Goal: Use online tool/utility: Utilize a website feature to perform a specific function

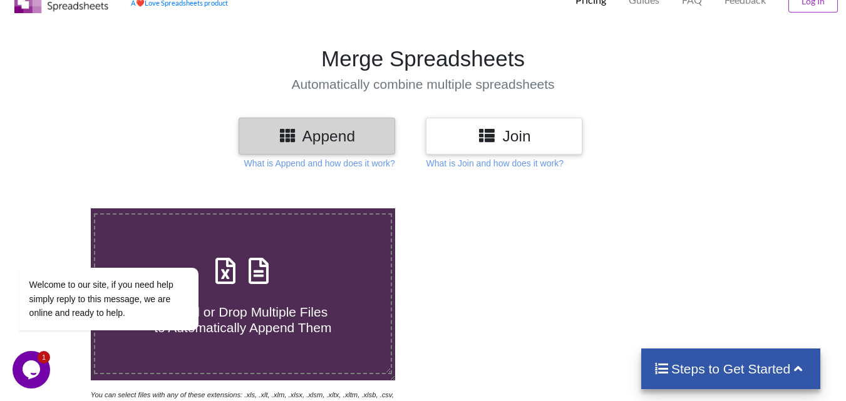
scroll to position [54, 0]
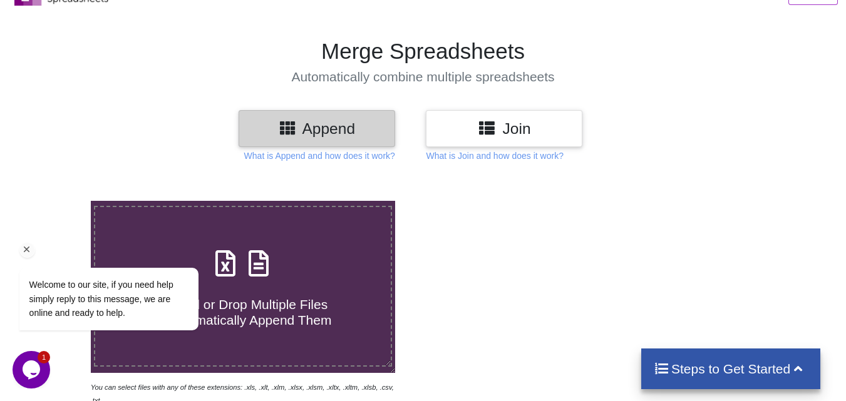
click at [24, 248] on icon "Chat attention grabber" at bounding box center [26, 249] width 11 height 11
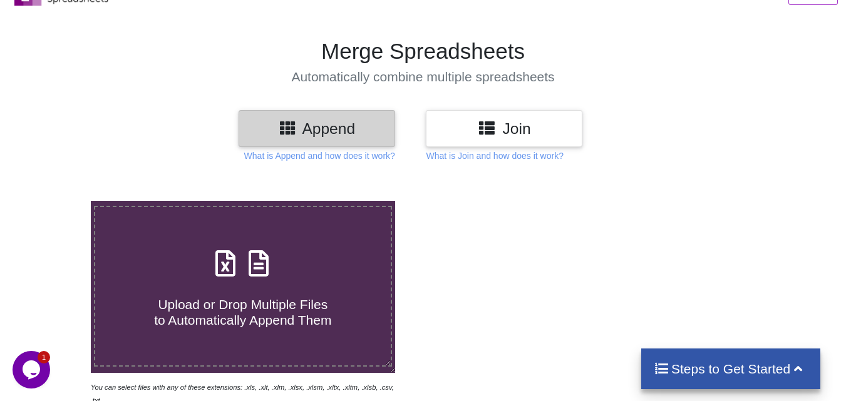
click at [214, 304] on span "Upload or Drop Multiple Files to Automatically Append Them" at bounding box center [242, 312] width 177 height 30
click at [56, 201] on input "Upload or Drop Multiple Files to Automatically Append Them" at bounding box center [56, 201] width 0 height 0
type input "C:\fakepath\CREW DUTY TIME Updated to [DATE].xlsx"
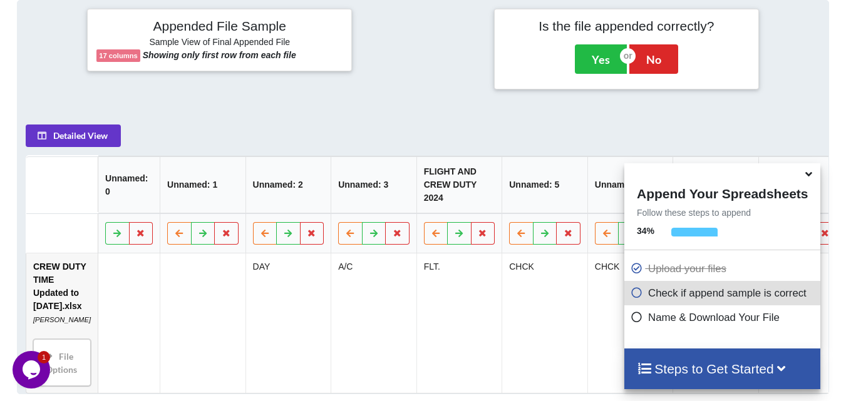
scroll to position [570, 0]
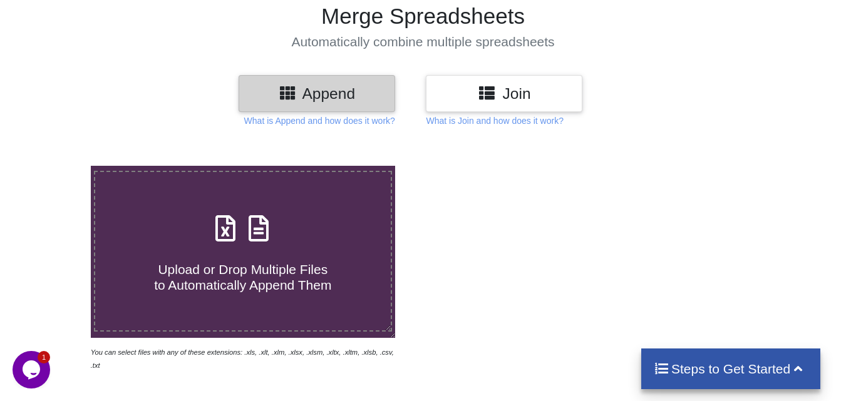
scroll to position [102, 0]
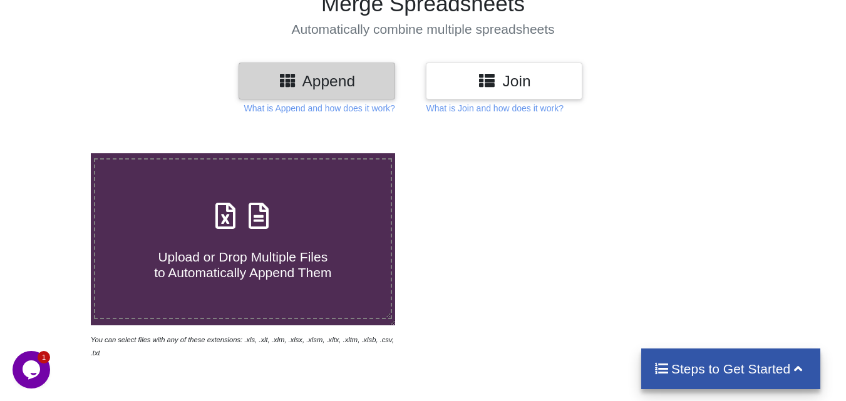
click at [238, 259] on span "Upload or Drop Multiple Files to Automatically Append Them" at bounding box center [242, 265] width 177 height 30
click at [56, 153] on input "Upload or Drop Multiple Files to Automatically Append Them" at bounding box center [56, 153] width 0 height 0
type input "C:\fakepath\CREW DUTY TIME 2025 Updated [DATE]..xlsx"
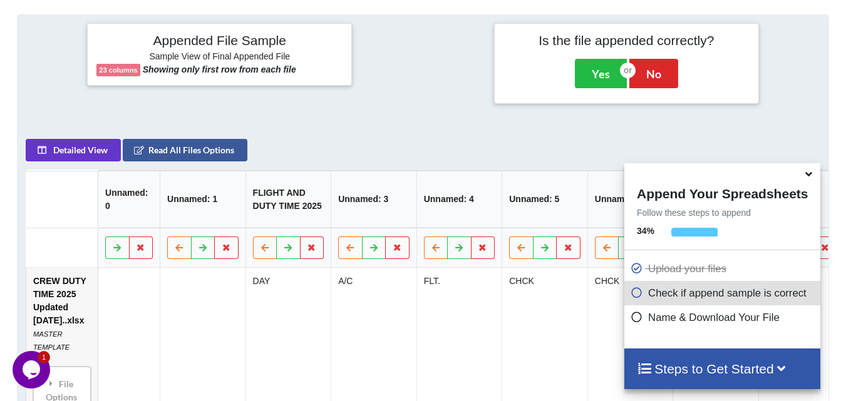
scroll to position [570, 0]
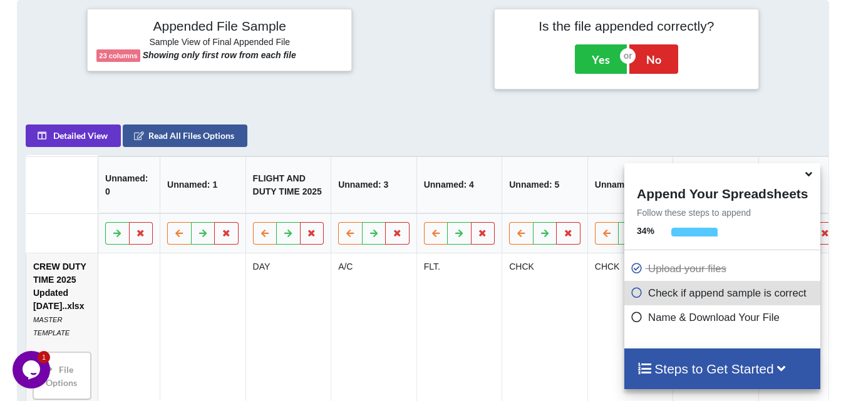
click at [810, 174] on icon at bounding box center [808, 171] width 13 height 11
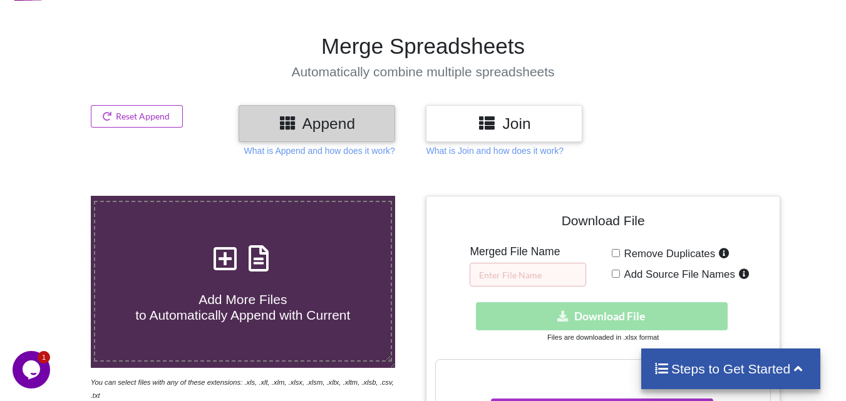
scroll to position [27, 0]
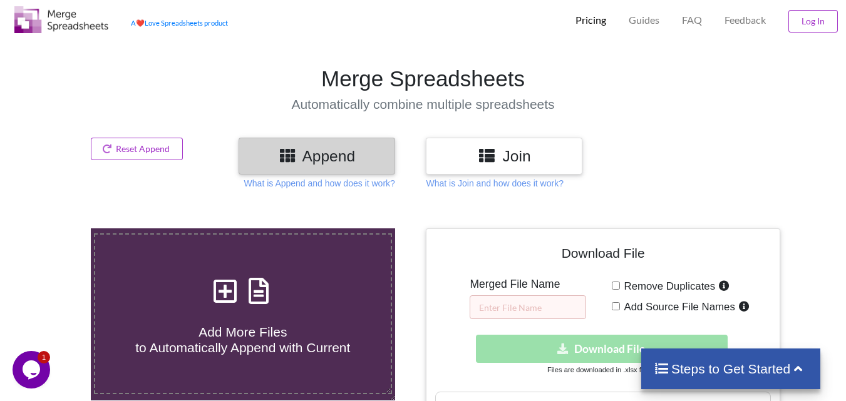
click at [537, 157] on h3 "Join" at bounding box center [504, 156] width 138 height 18
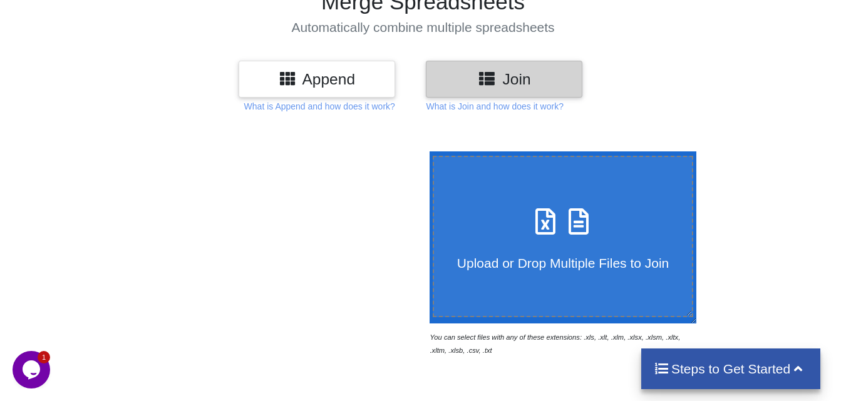
scroll to position [92, 0]
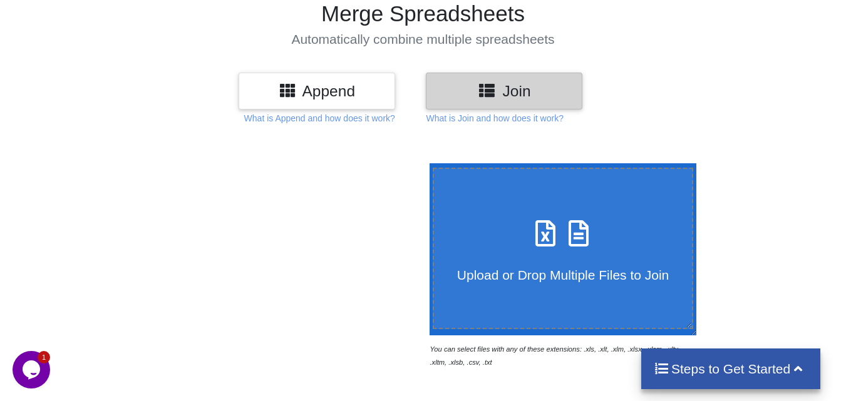
click at [571, 238] on icon at bounding box center [578, 227] width 31 height 26
click at [426, 163] on input "Upload or Drop Multiple Files to Join" at bounding box center [426, 163] width 0 height 0
type input "C:\fakepath\CREW DUTY TIME 2025 Updated [DATE]..xlsx"
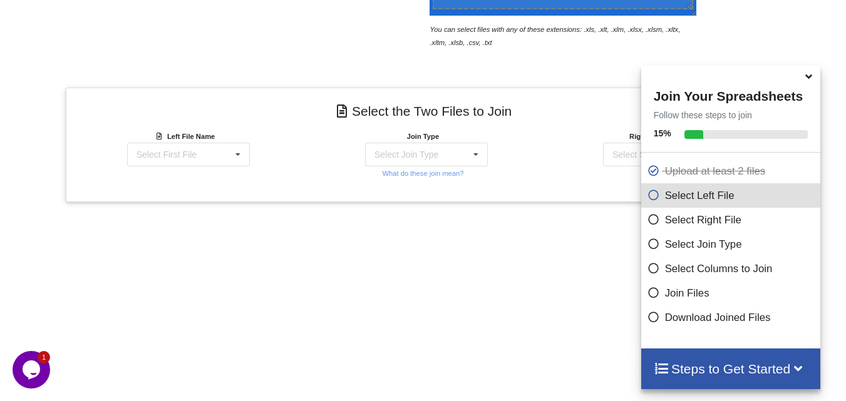
scroll to position [411, 0]
click at [238, 160] on icon at bounding box center [237, 155] width 19 height 23
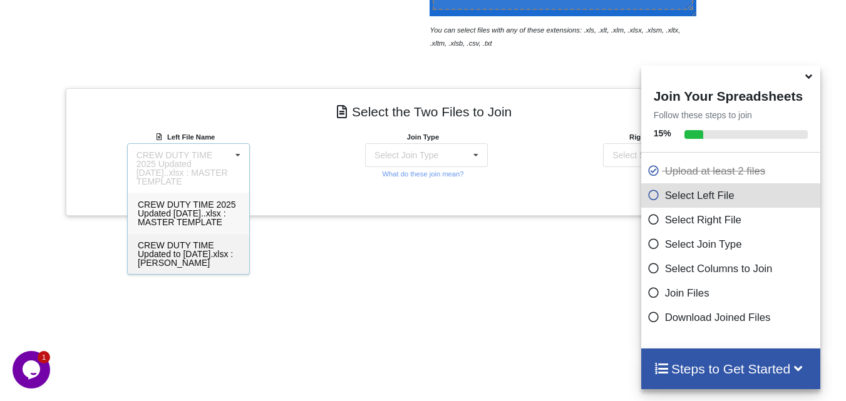
click at [198, 247] on span "CREW DUTY TIME Updated to [DATE].xlsx : [PERSON_NAME]" at bounding box center [185, 254] width 95 height 28
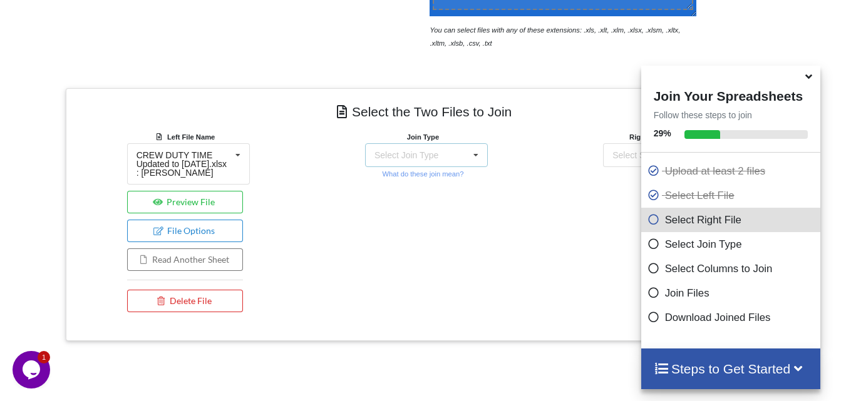
click at [474, 151] on icon at bounding box center [475, 155] width 19 height 23
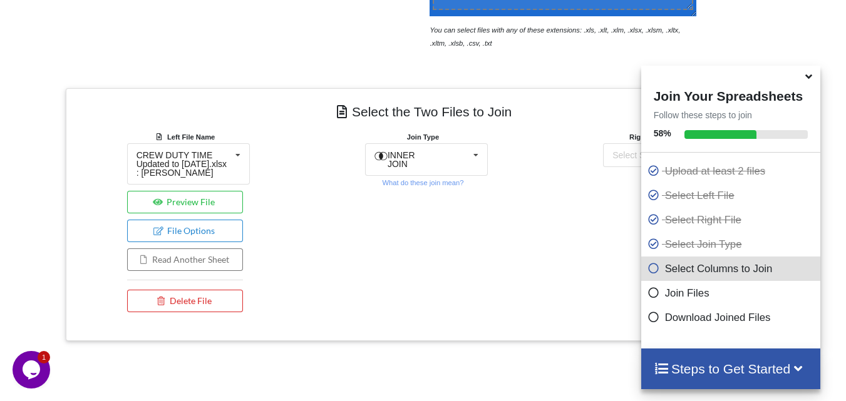
click at [532, 225] on div "Join Type INNER JOIN INNER JOIN LEFT JOIN RIGHT JOIN FULL JOIN What do these jo…" at bounding box center [423, 224] width 238 height 188
click at [473, 153] on icon at bounding box center [475, 155] width 19 height 23
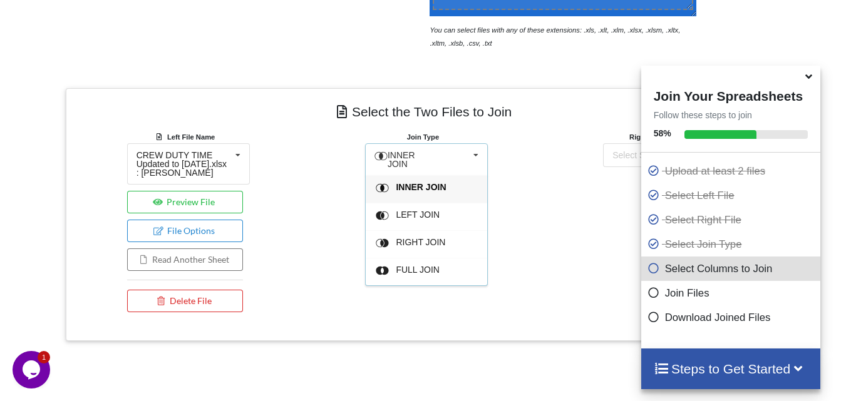
click at [534, 215] on div "Join Type INNER JOIN INNER JOIN LEFT JOIN RIGHT JOIN FULL JOIN What do these jo…" at bounding box center [423, 224] width 238 height 188
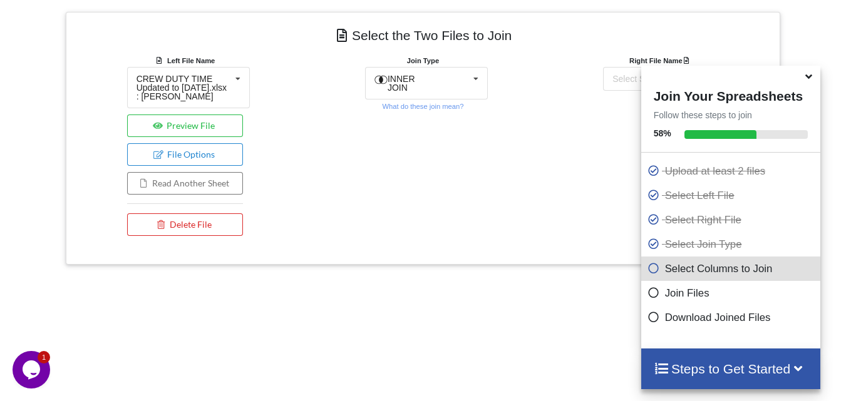
scroll to position [488, 0]
click at [650, 294] on icon at bounding box center [653, 290] width 13 height 11
click at [692, 374] on h4 "Steps to Get Started" at bounding box center [730, 369] width 155 height 16
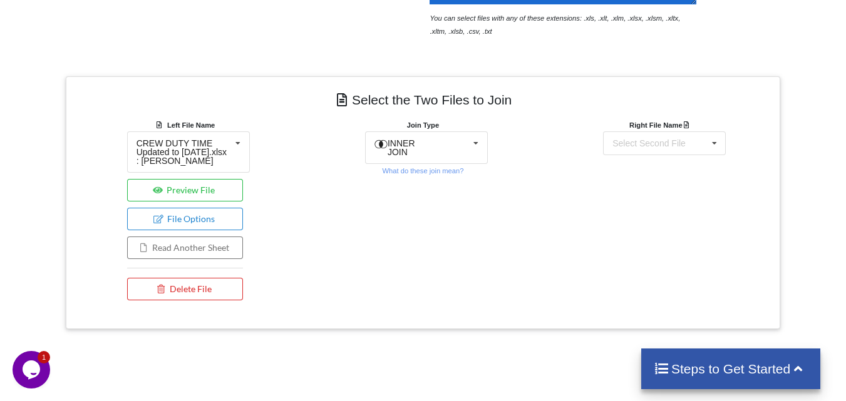
scroll to position [397, 0]
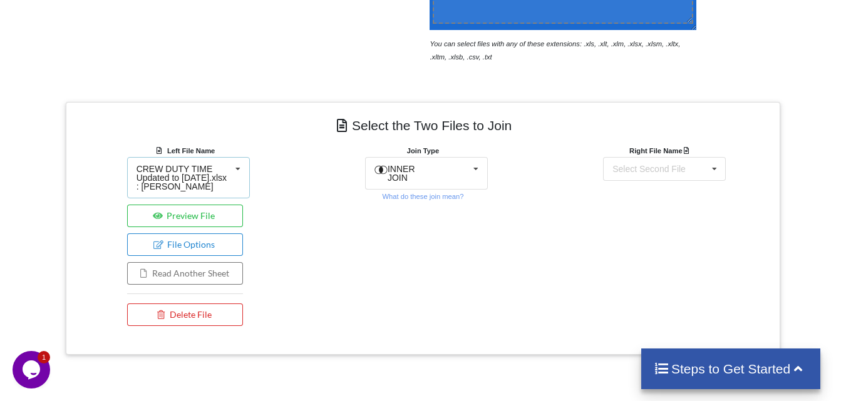
click at [234, 167] on icon at bounding box center [237, 169] width 19 height 23
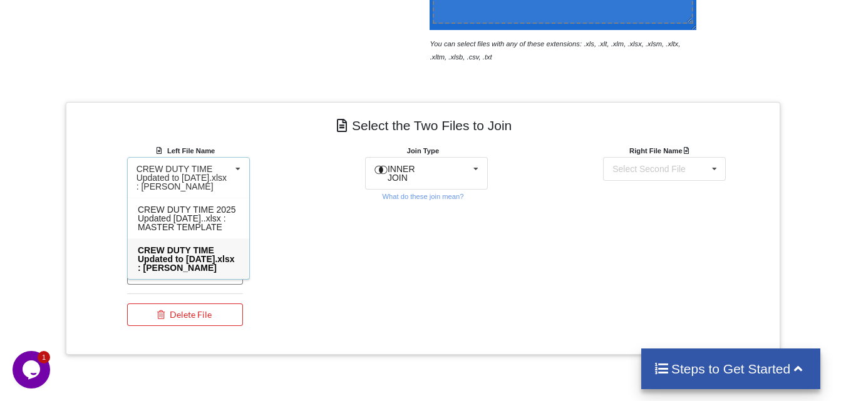
click at [333, 232] on div "Join Type INNER JOIN INNER JOIN LEFT JOIN RIGHT JOIN FULL JOIN What do these jo…" at bounding box center [423, 238] width 238 height 188
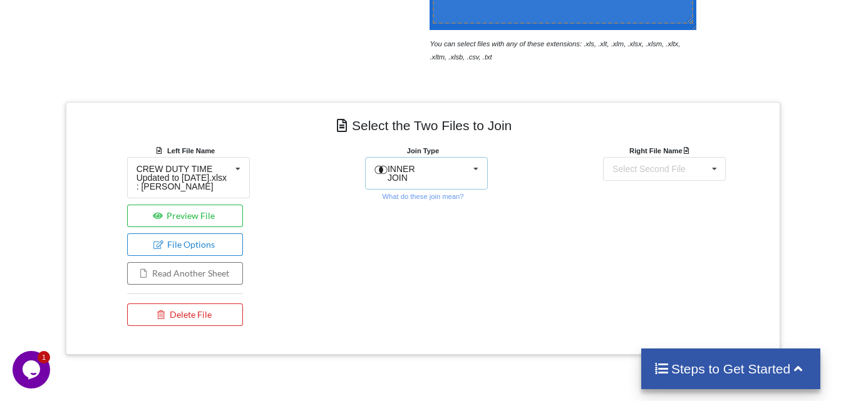
click at [472, 170] on icon at bounding box center [475, 169] width 19 height 23
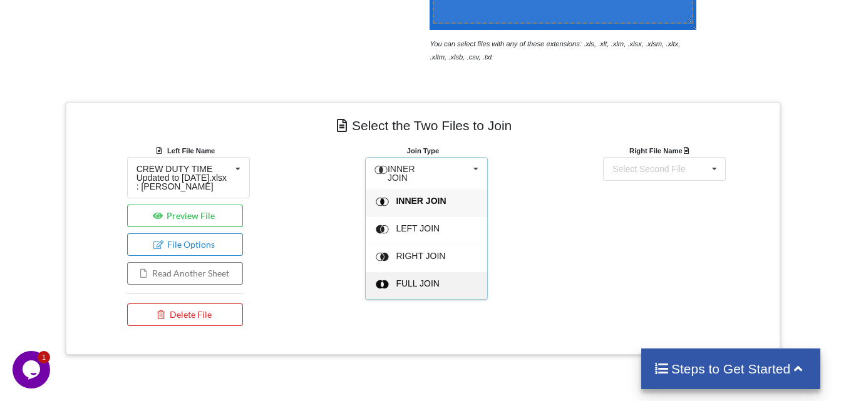
click at [422, 278] on span "FULL JOIN" at bounding box center [418, 283] width 44 height 10
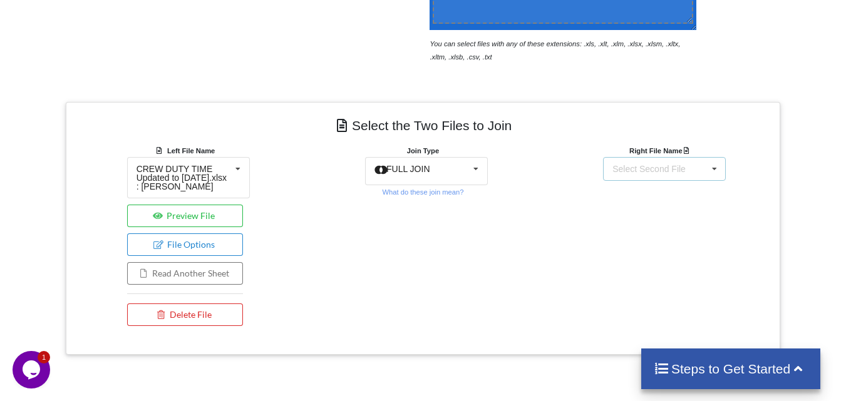
click at [650, 165] on div "Select Second File" at bounding box center [648, 169] width 73 height 9
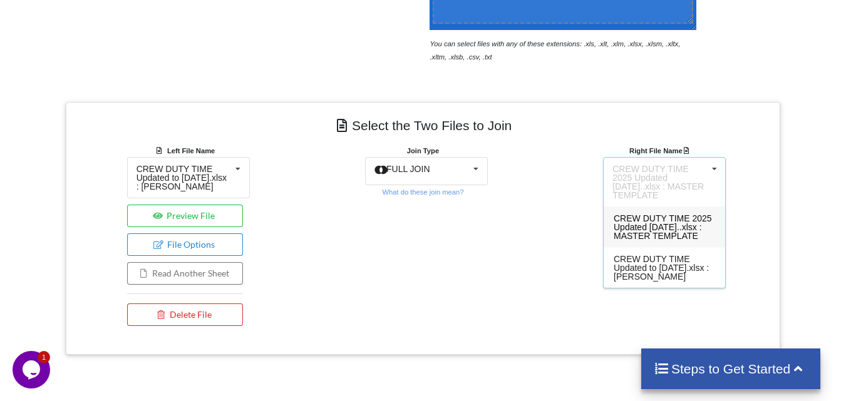
click at [663, 220] on span "CREW DUTY TIME 2025 Updated [DATE]..xlsx : MASTER TEMPLATE" at bounding box center [662, 227] width 98 height 28
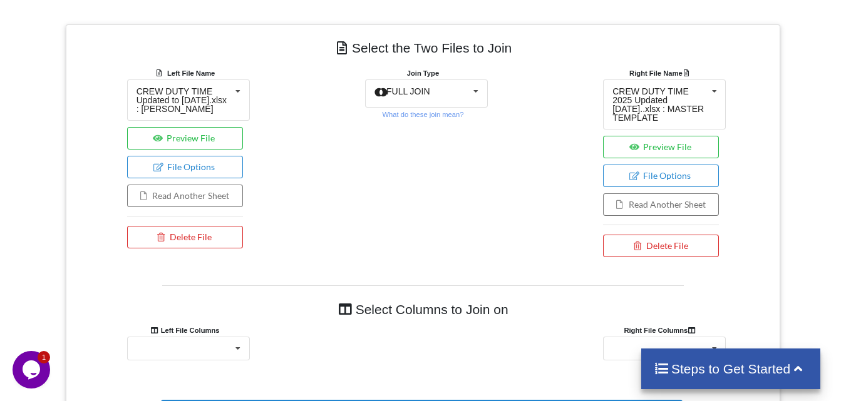
scroll to position [612, 0]
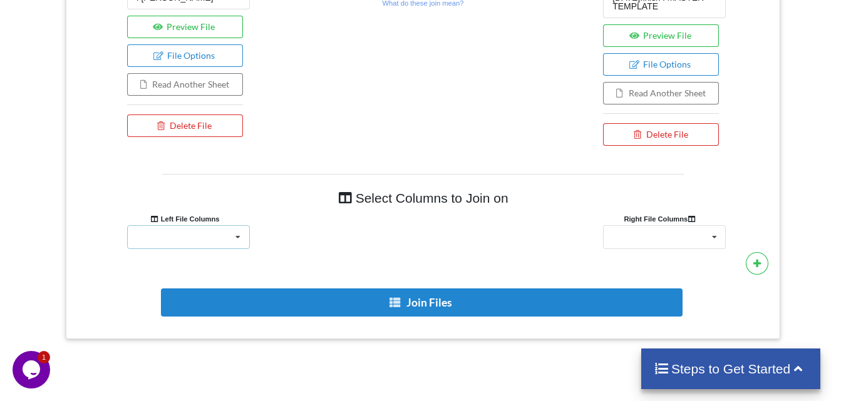
click at [246, 236] on icon at bounding box center [237, 237] width 19 height 23
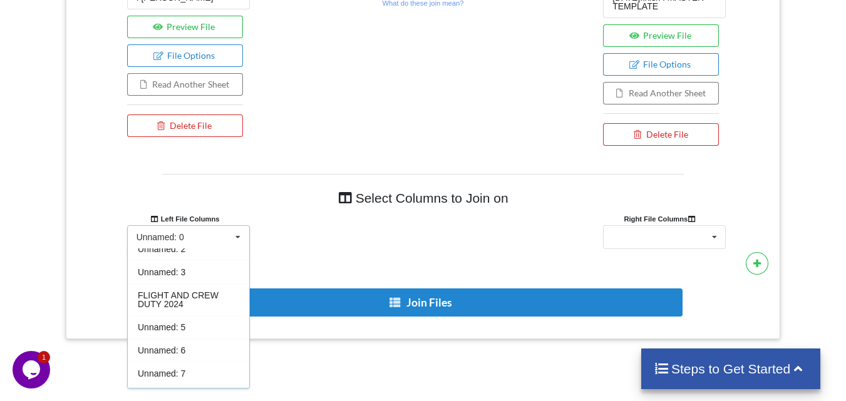
scroll to position [59, 0]
click at [182, 297] on span "FLIGHT AND CREW DUTY 2024" at bounding box center [178, 298] width 81 height 19
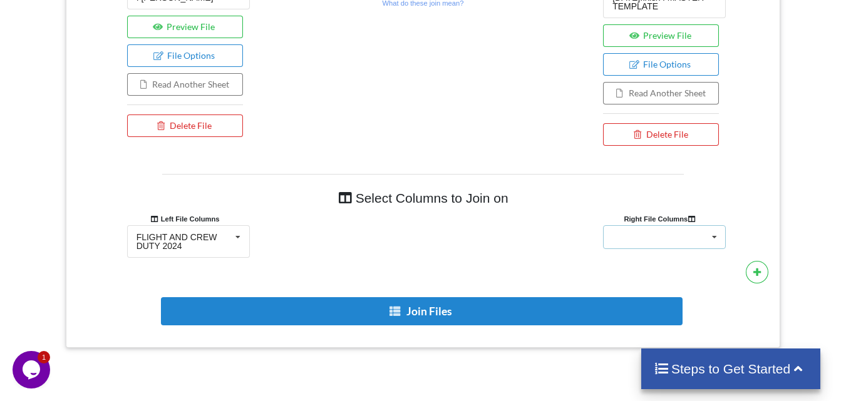
click at [703, 233] on div "Unnamed: 0 Unnamed: 1 FLIGHT AND DUTY TIME 2025 Unnamed: 3 Unnamed: 4 Unnamed: …" at bounding box center [664, 237] width 123 height 24
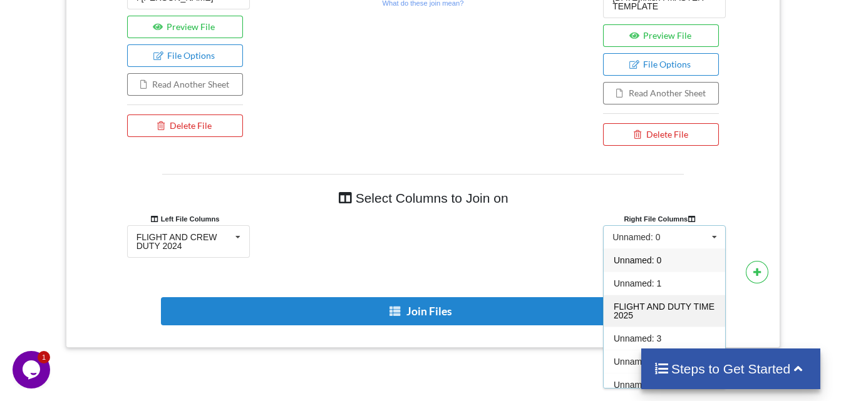
click at [655, 311] on span "FLIGHT AND DUTY TIME 2025" at bounding box center [663, 311] width 101 height 19
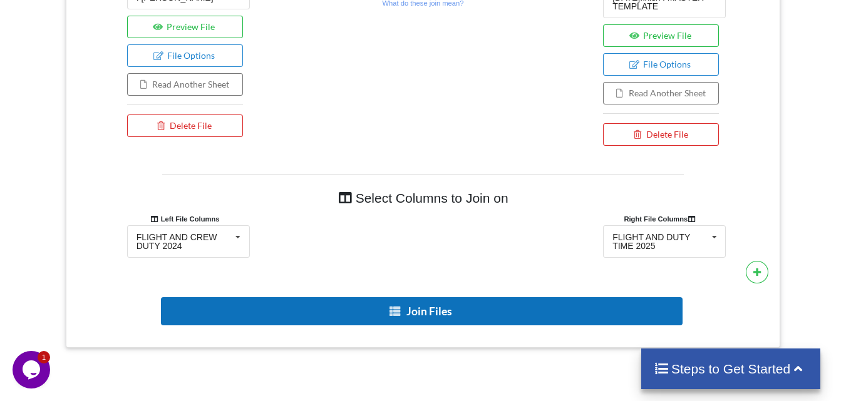
click at [431, 314] on button "Join Files" at bounding box center [421, 311] width 521 height 28
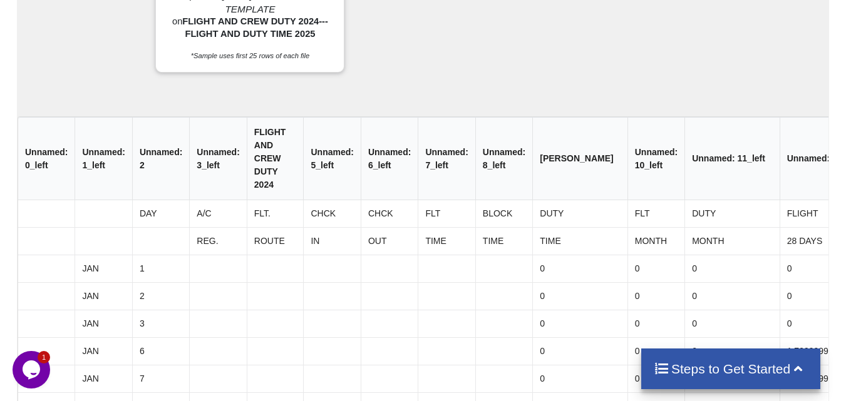
scroll to position [1034, 0]
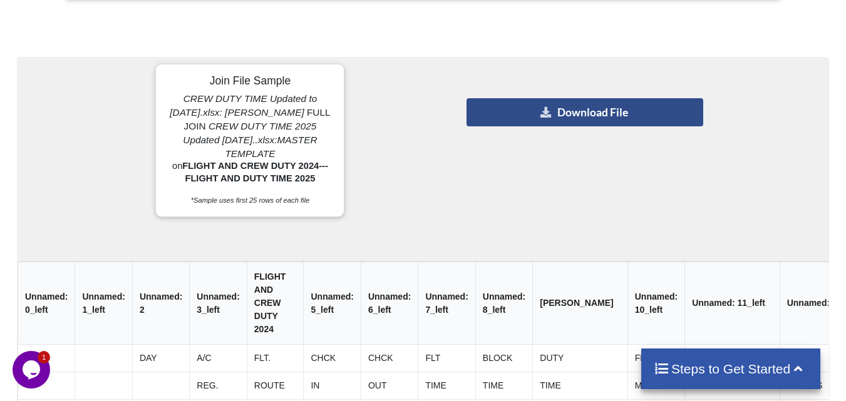
click at [586, 109] on button "Download File" at bounding box center [584, 112] width 237 height 28
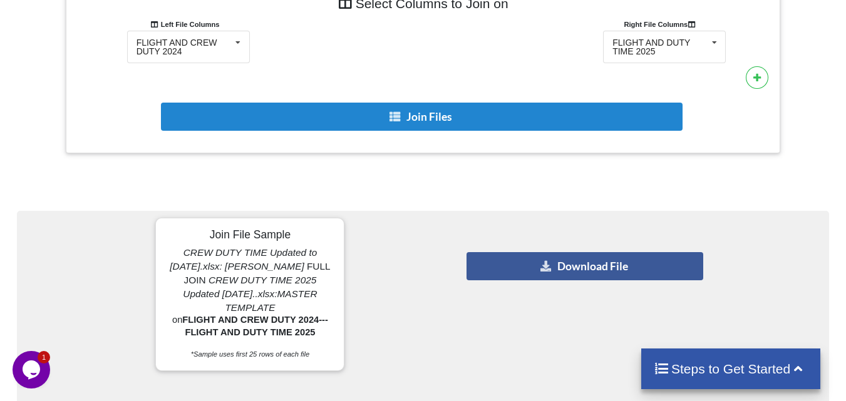
scroll to position [902, 0]
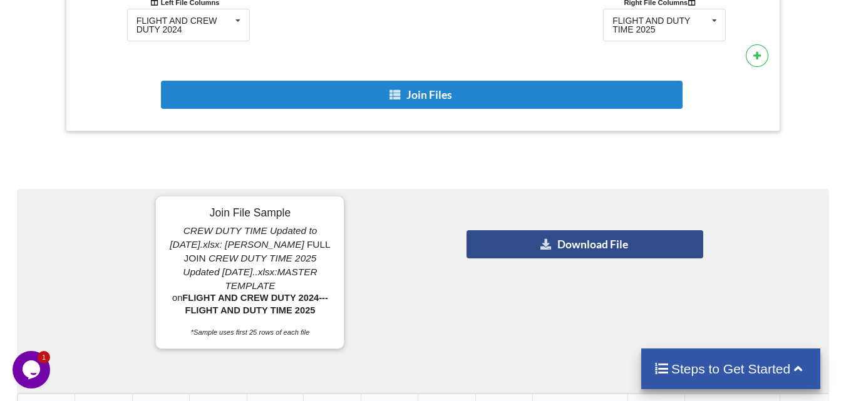
click at [595, 251] on button "Download File" at bounding box center [584, 244] width 237 height 28
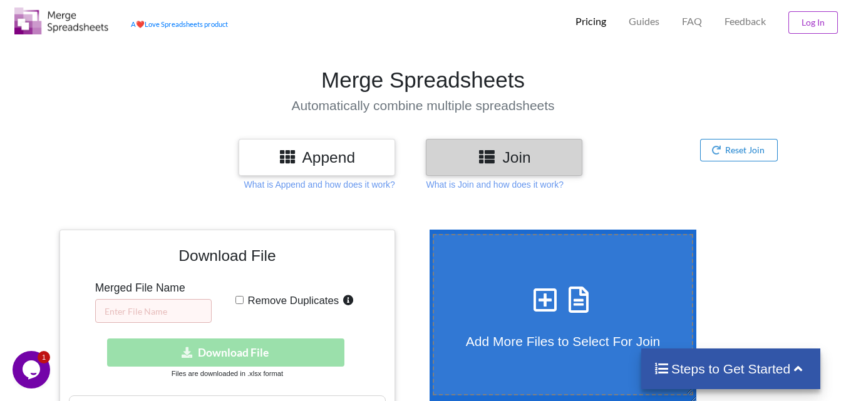
scroll to position [0, 0]
